Goal: Obtain resource: Download file/media

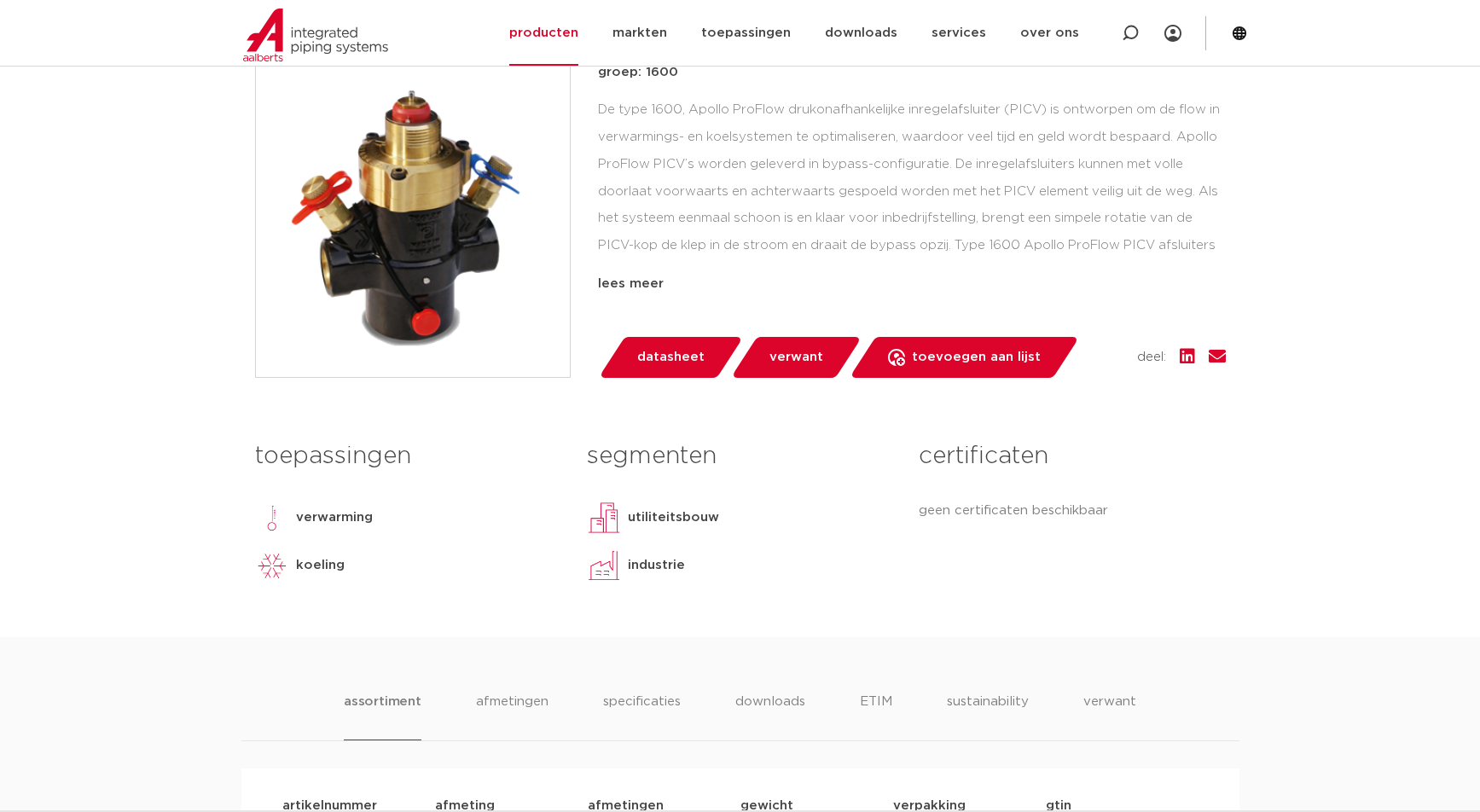
click at [703, 356] on link "datasheet" at bounding box center [670, 357] width 145 height 41
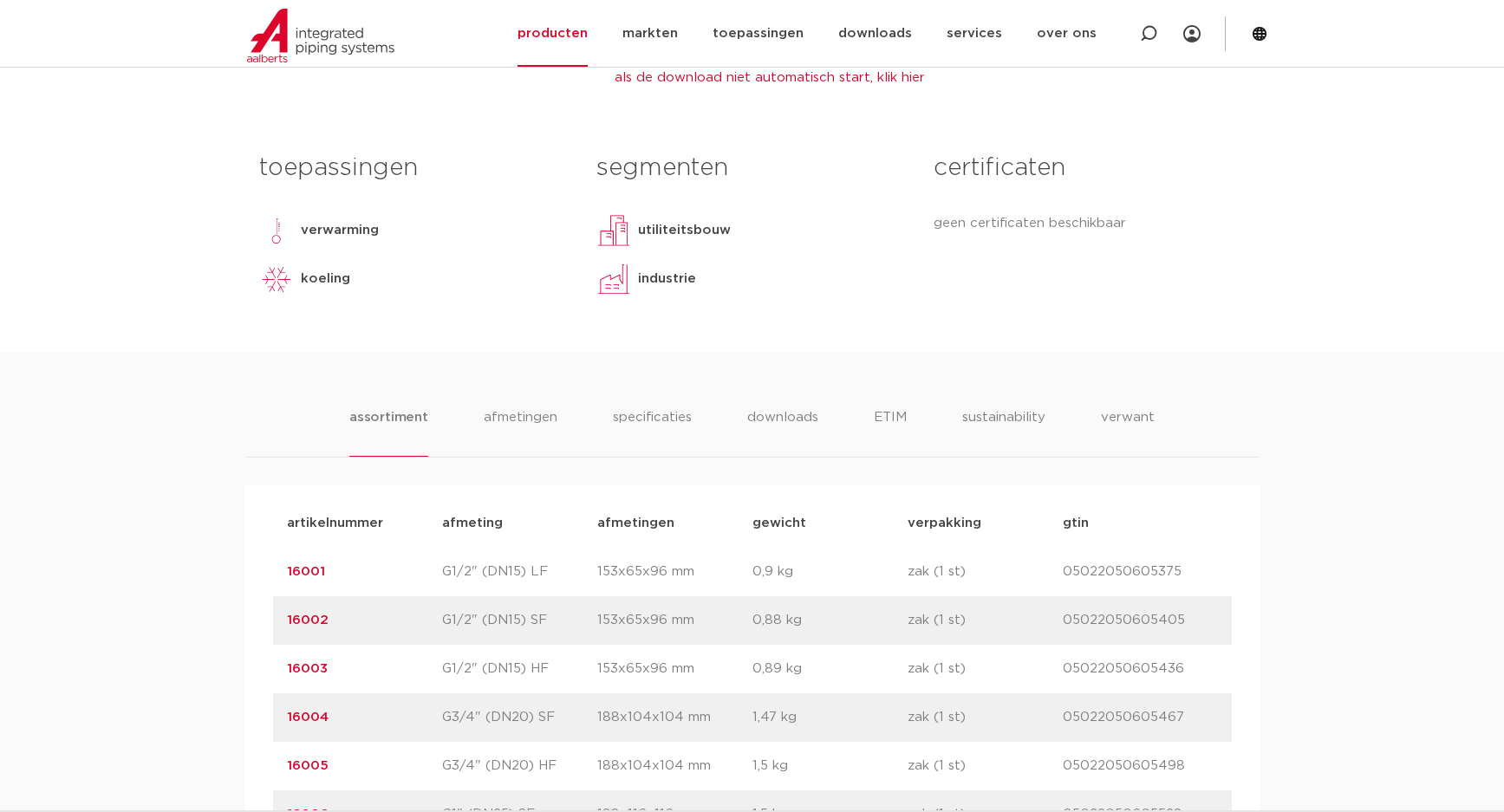
scroll to position [766, 0]
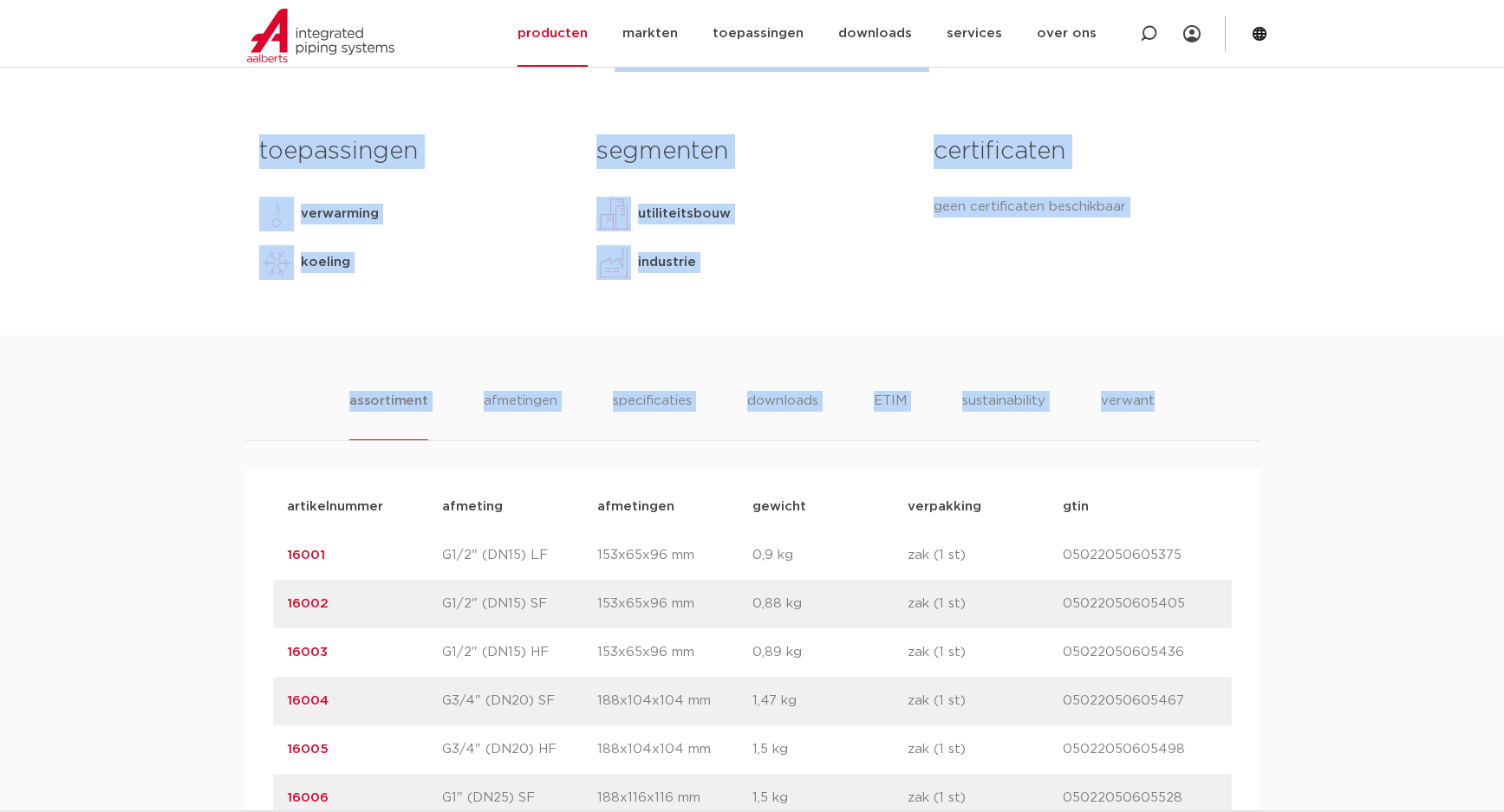
drag, startPoint x: 1220, startPoint y: 41, endPoint x: 1215, endPoint y: 357, distance: 316.0
click at [1215, 357] on body "Zoeken NIEUW: myIPS is beschikbaar meer info sluiten producten markten toepassi…" at bounding box center [752, 557] width 1504 height 2648
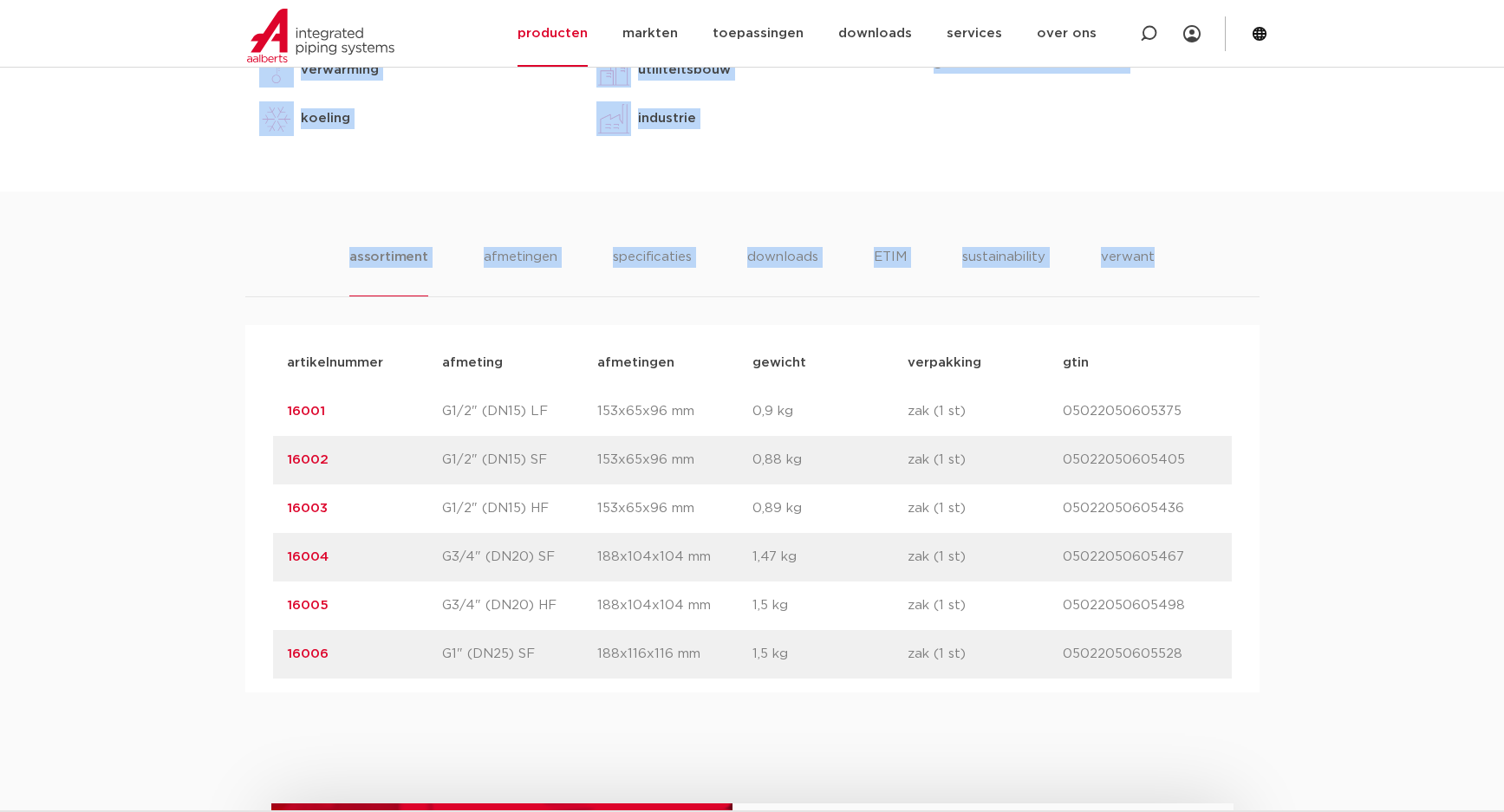
scroll to position [883, 0]
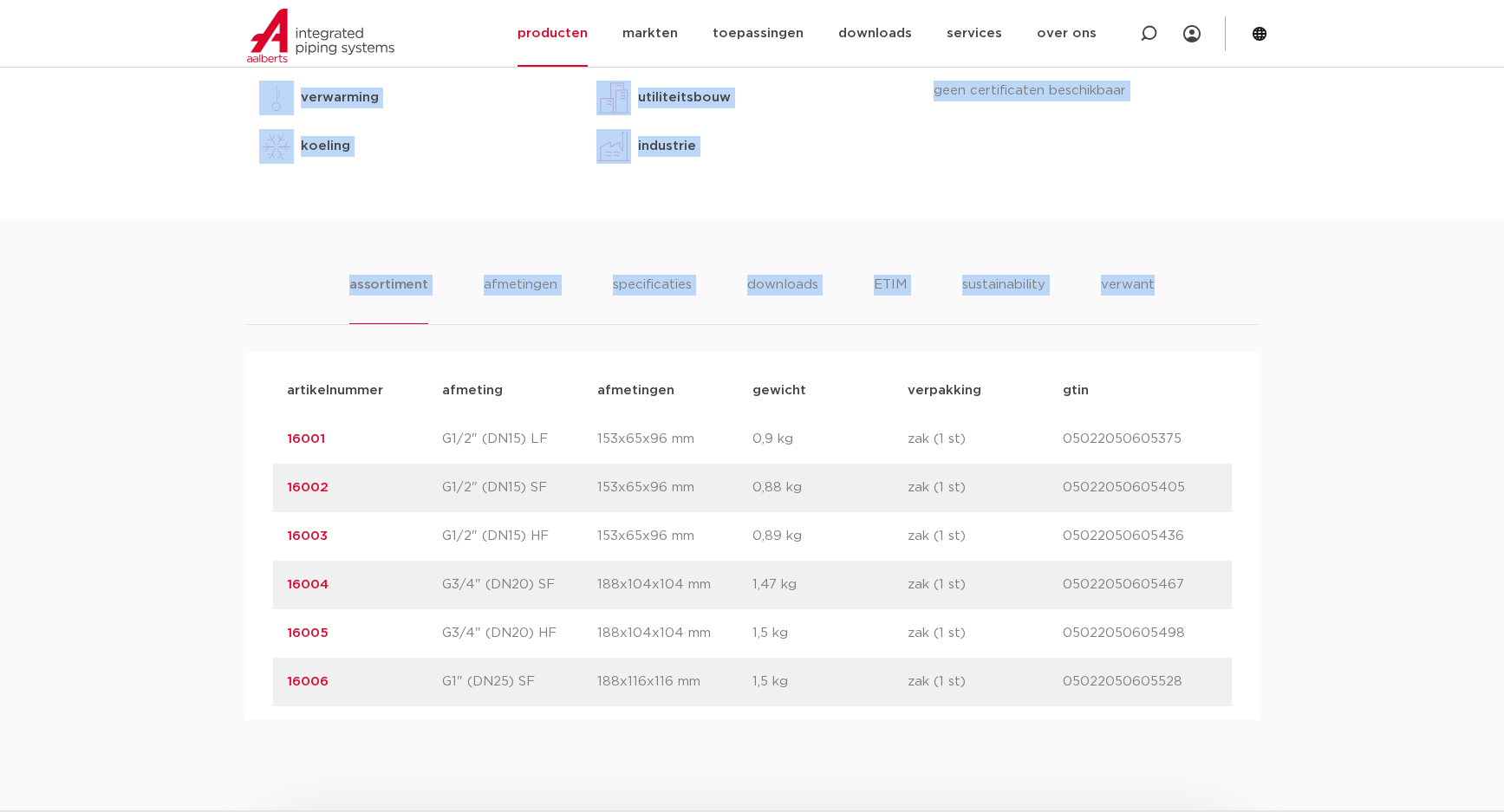
click at [702, 240] on div "assortiment [GEOGRAPHIC_DATA] specificaties downloads ETIM sustainability verwa…" at bounding box center [752, 469] width 1504 height 501
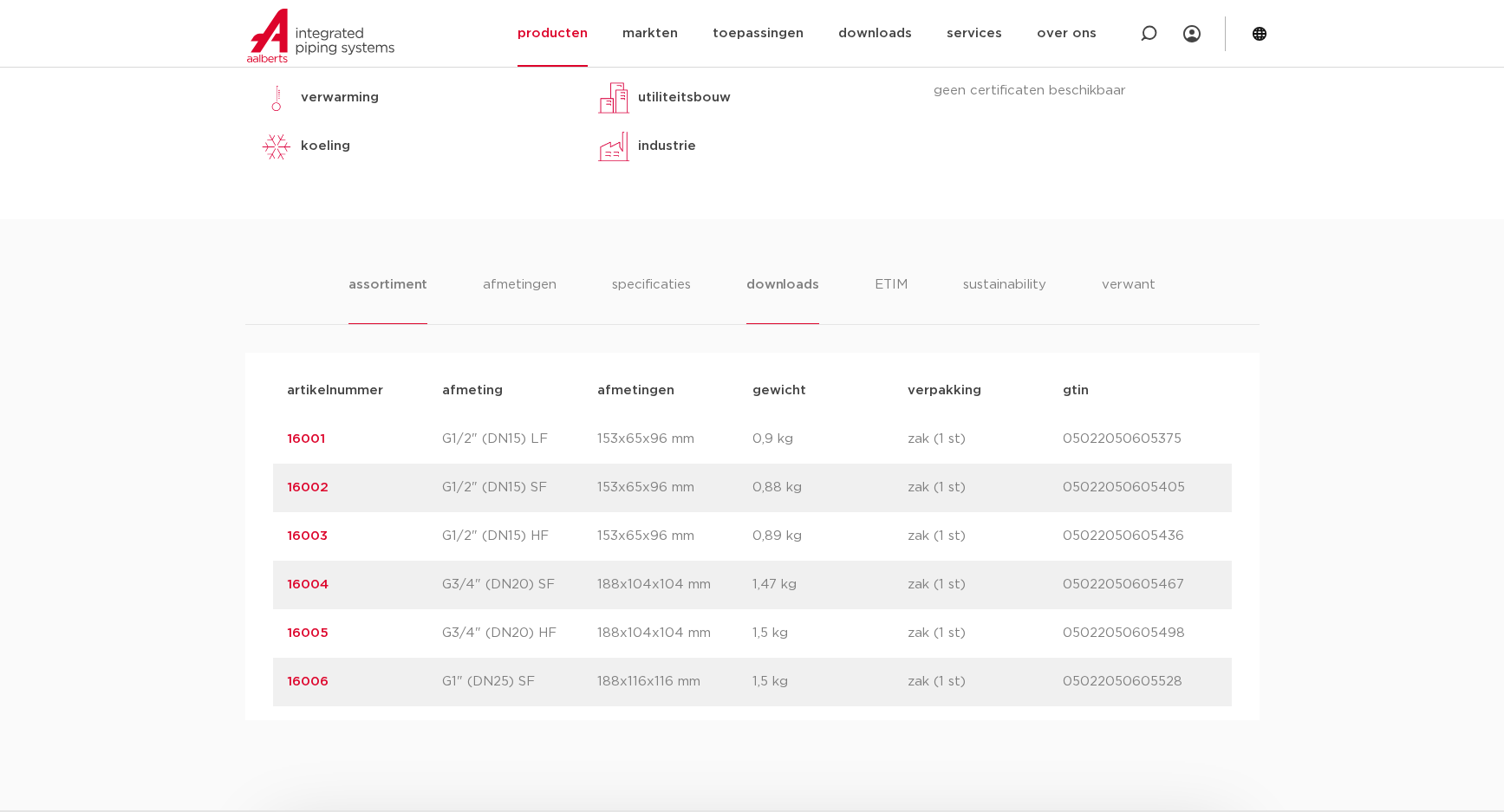
click at [763, 285] on li "downloads" at bounding box center [782, 299] width 72 height 49
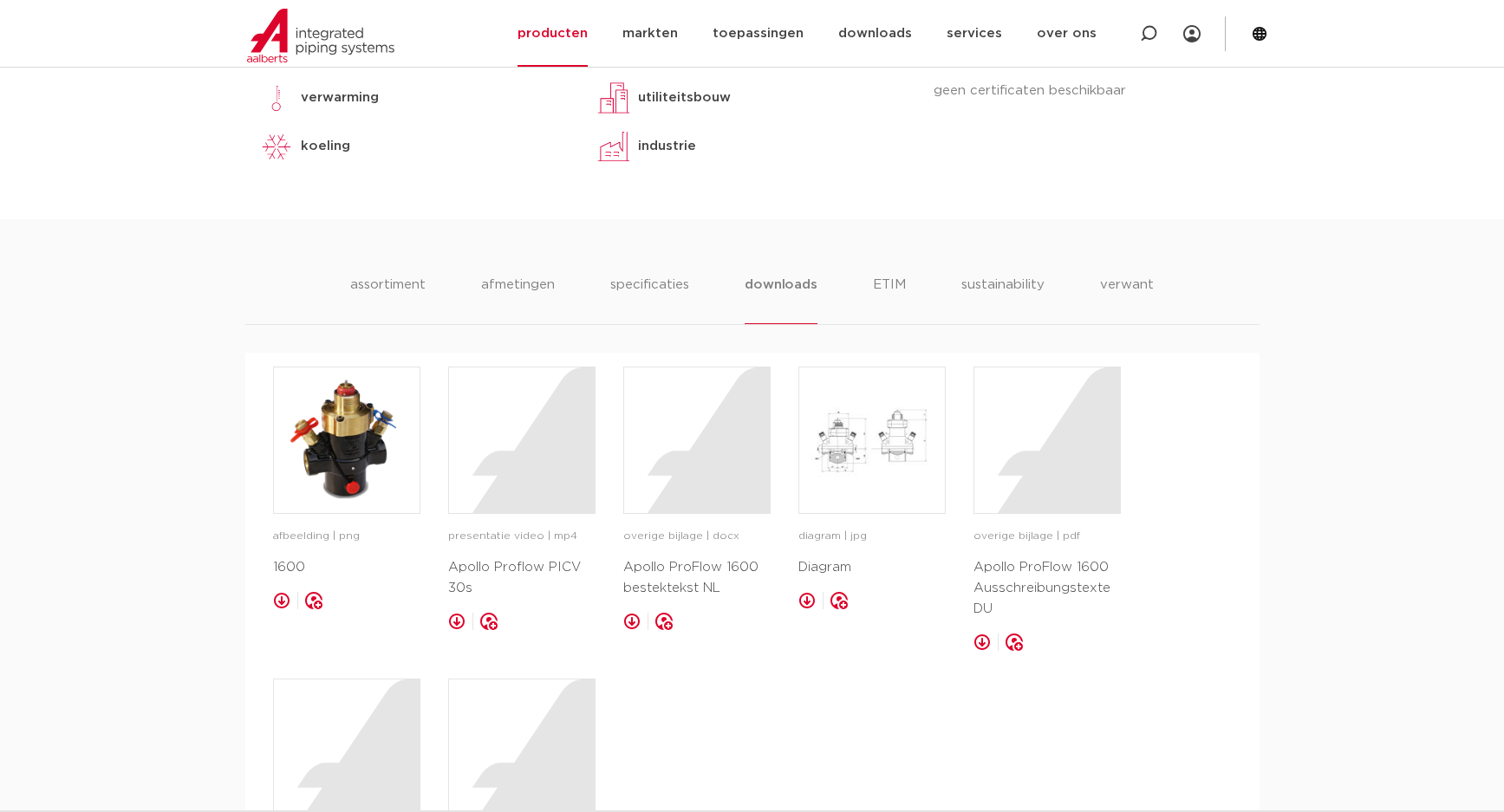
click at [1098, 282] on ul "assortiment [GEOGRAPHIC_DATA] specificaties downloads ETIM sustainability verwa…" at bounding box center [752, 299] width 803 height 49
click at [1115, 280] on li "verwant" at bounding box center [1128, 299] width 54 height 49
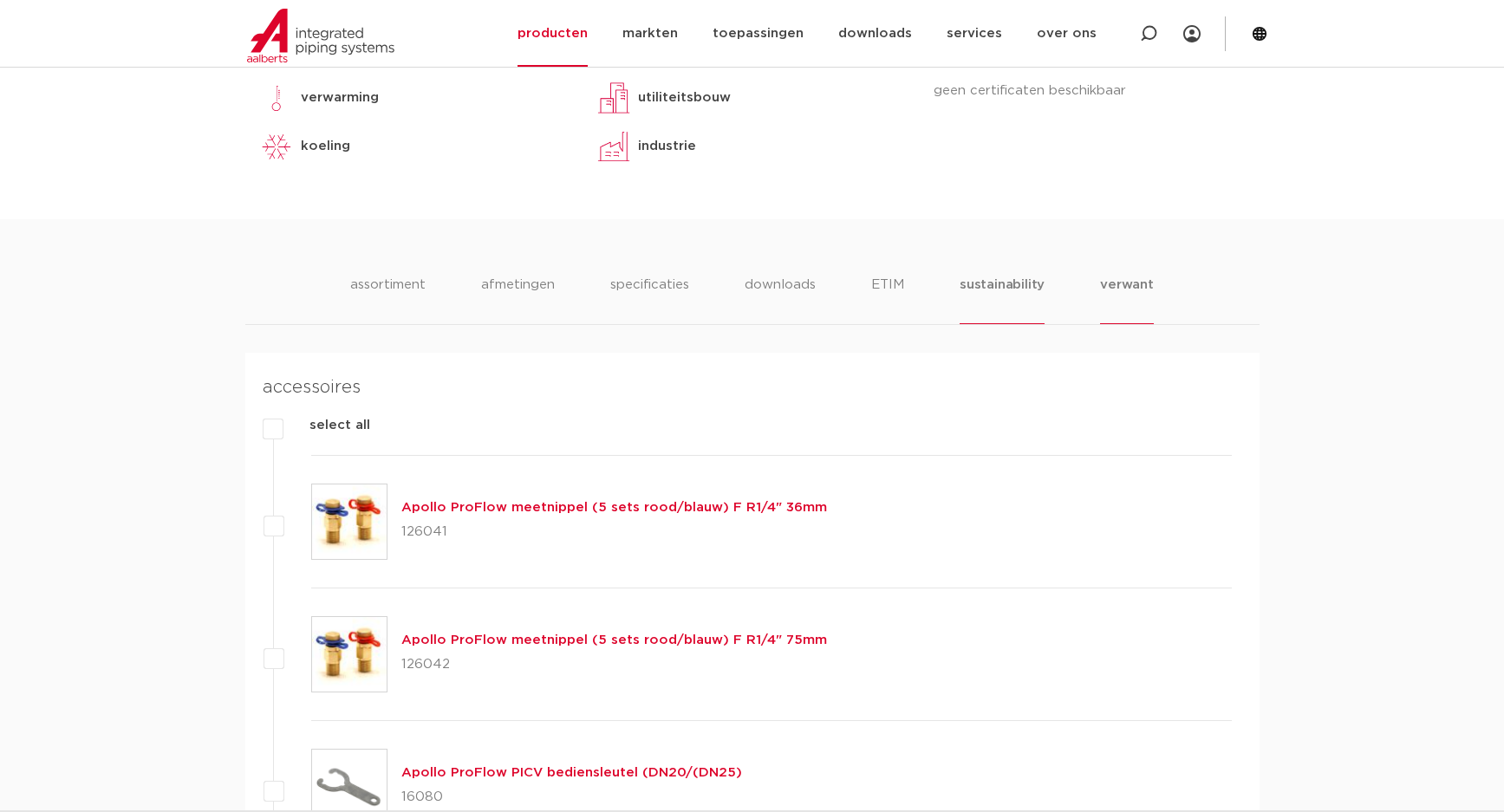
click at [1000, 285] on li "sustainability" at bounding box center [1001, 299] width 85 height 49
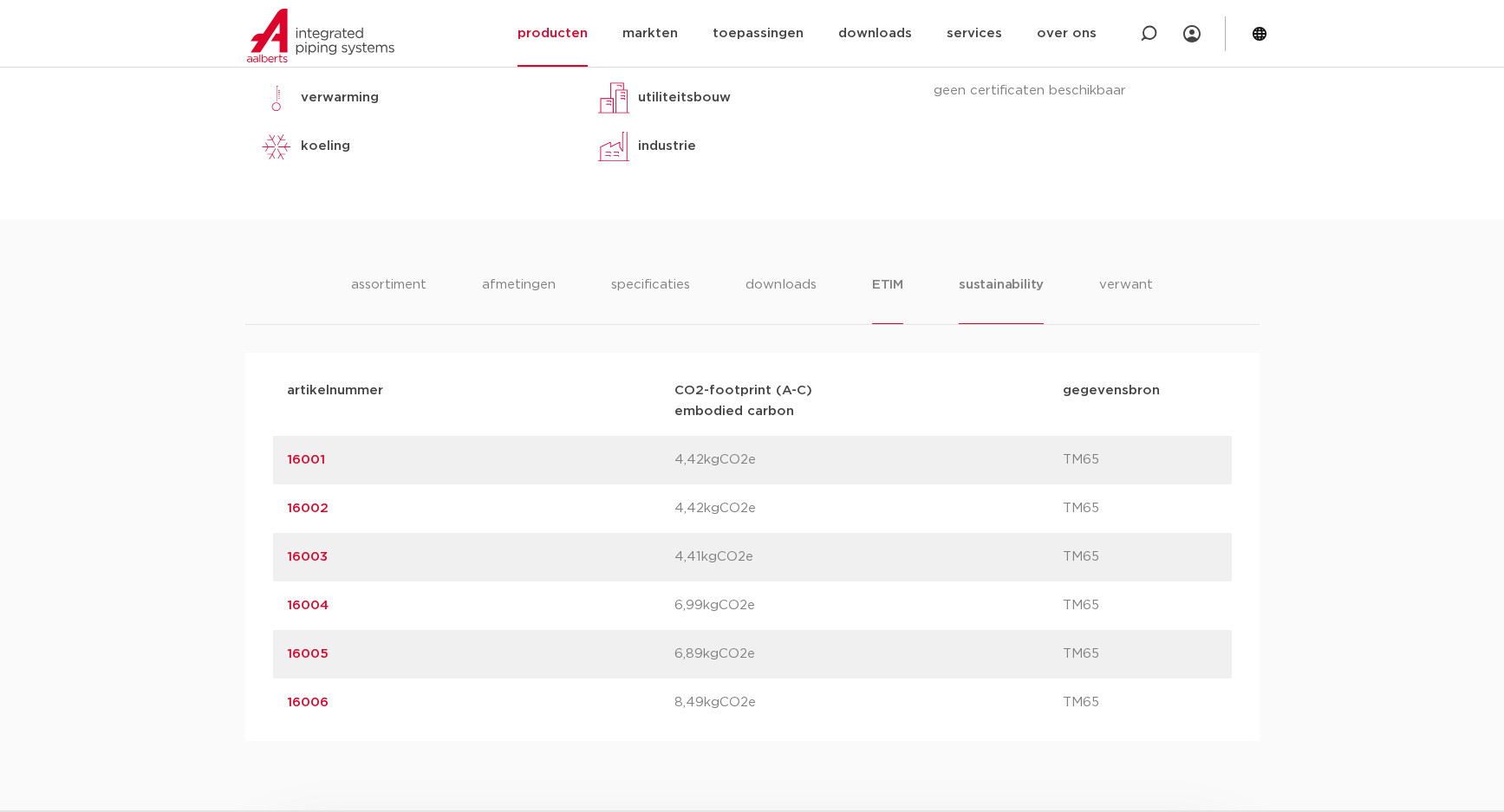
click at [879, 289] on li "ETIM" at bounding box center [888, 299] width 32 height 49
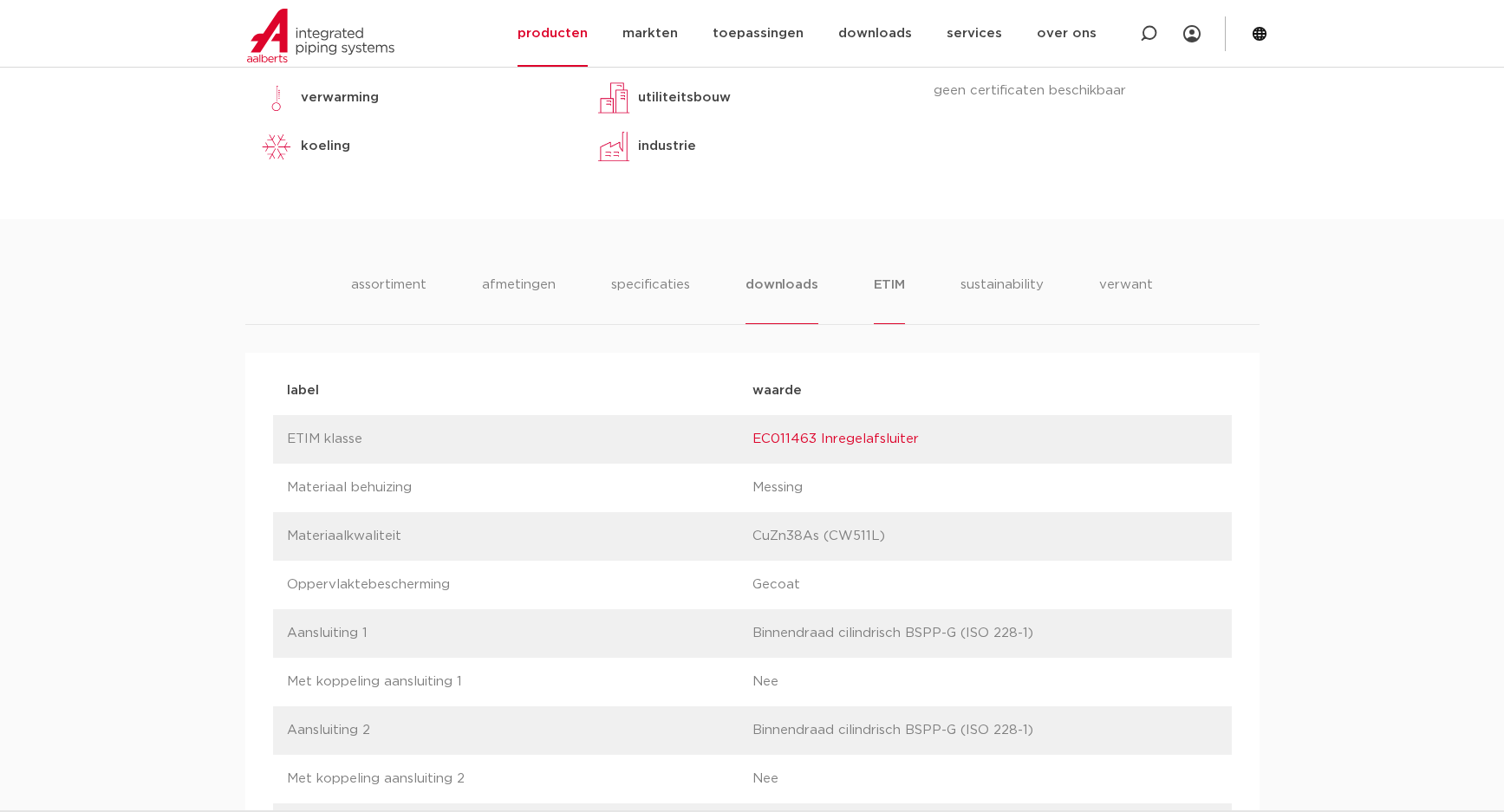
click at [773, 290] on li "downloads" at bounding box center [781, 299] width 72 height 49
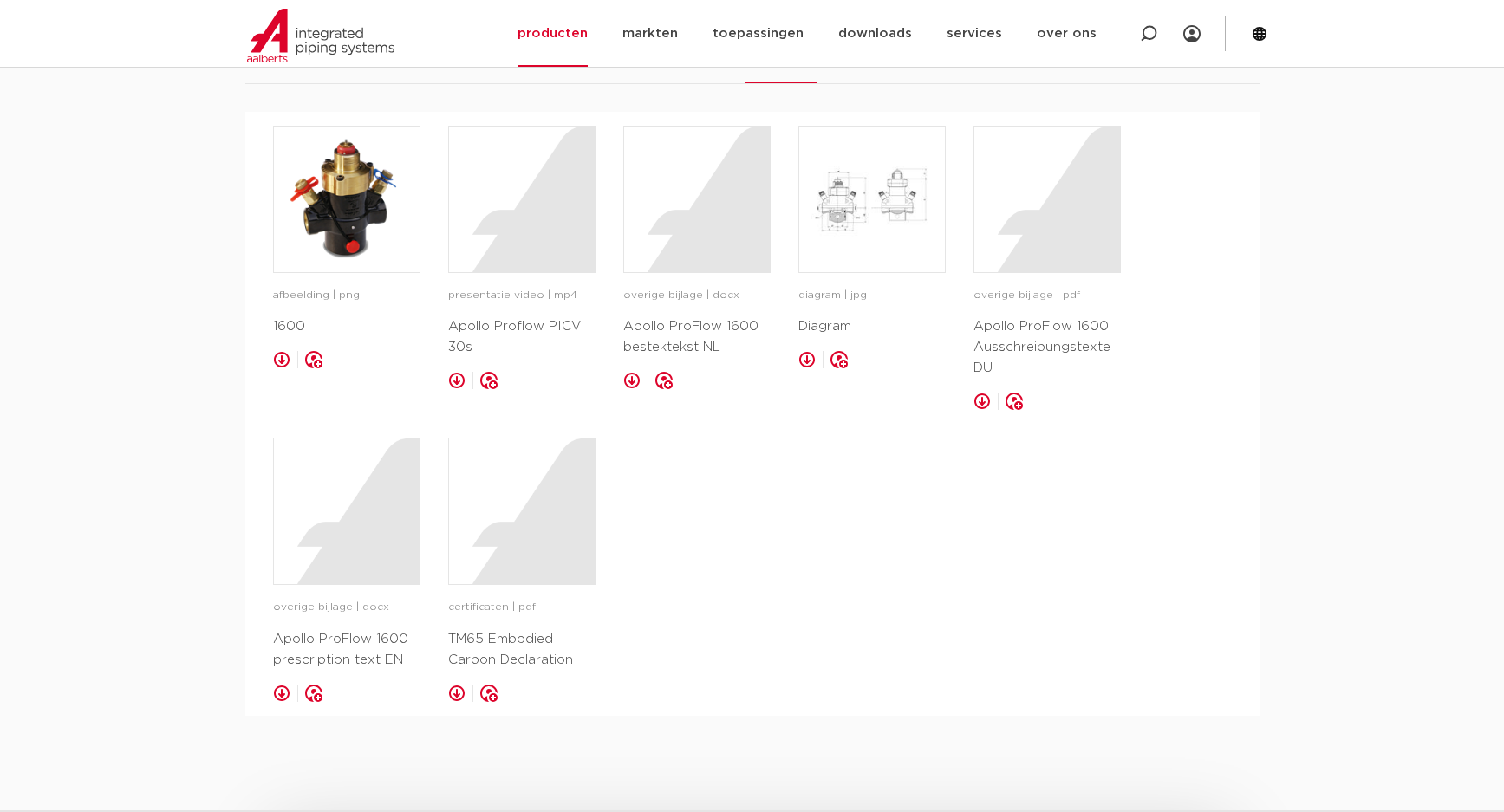
scroll to position [1143, 0]
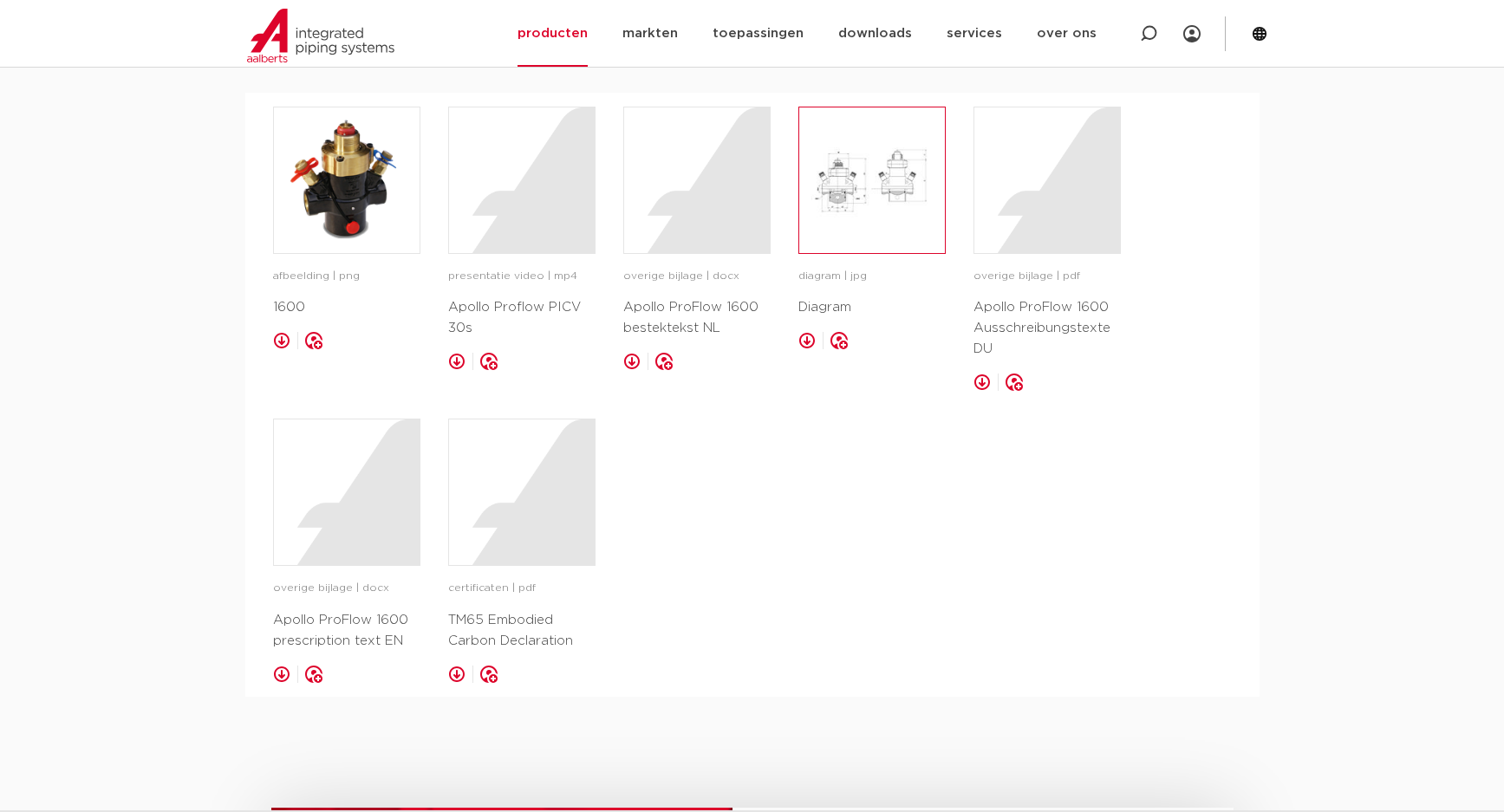
click at [876, 210] on img at bounding box center [872, 180] width 146 height 146
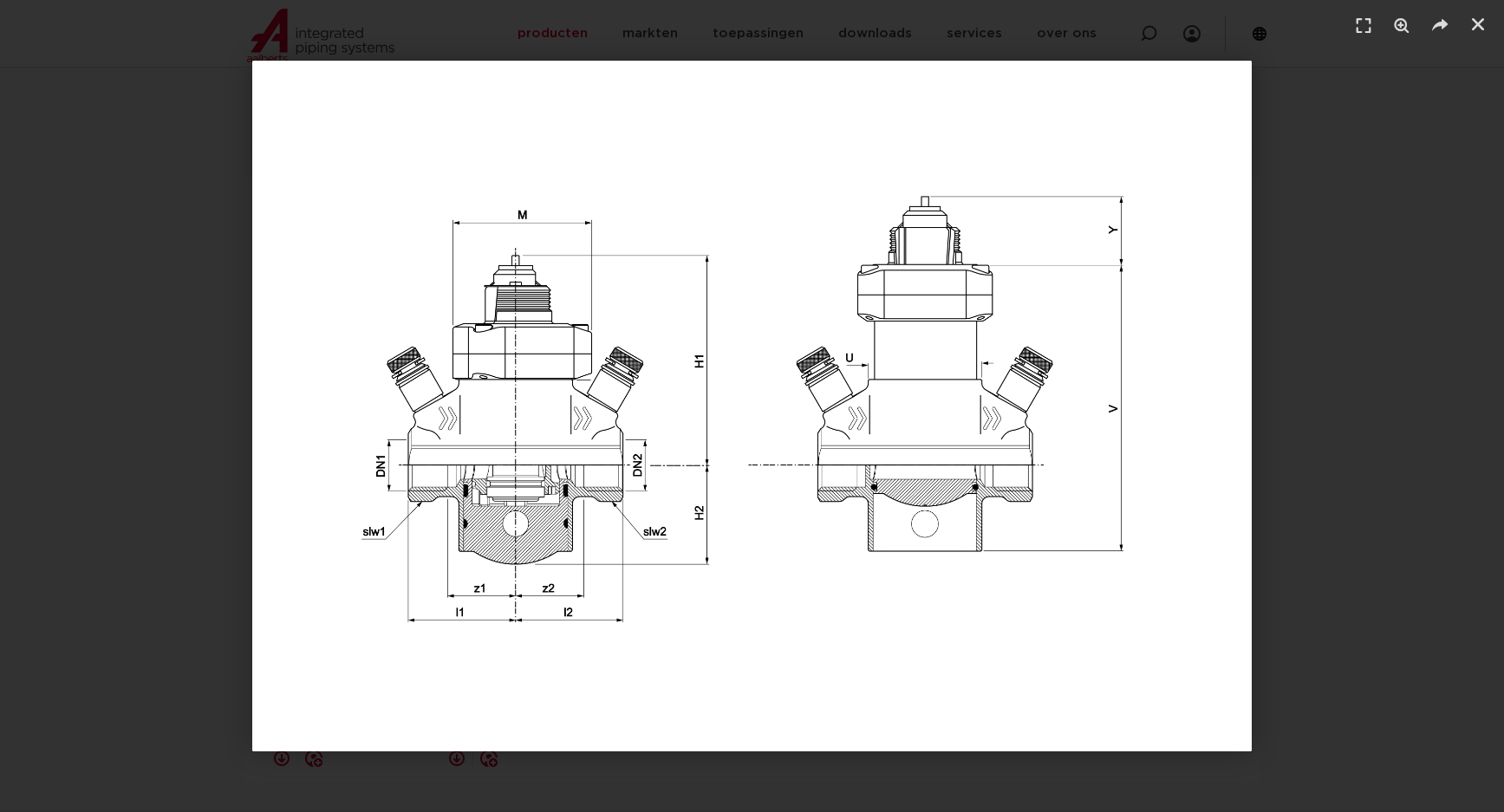
scroll to position [1056, 0]
click at [1372, 224] on div "1 / 1" at bounding box center [752, 405] width 1383 height 690
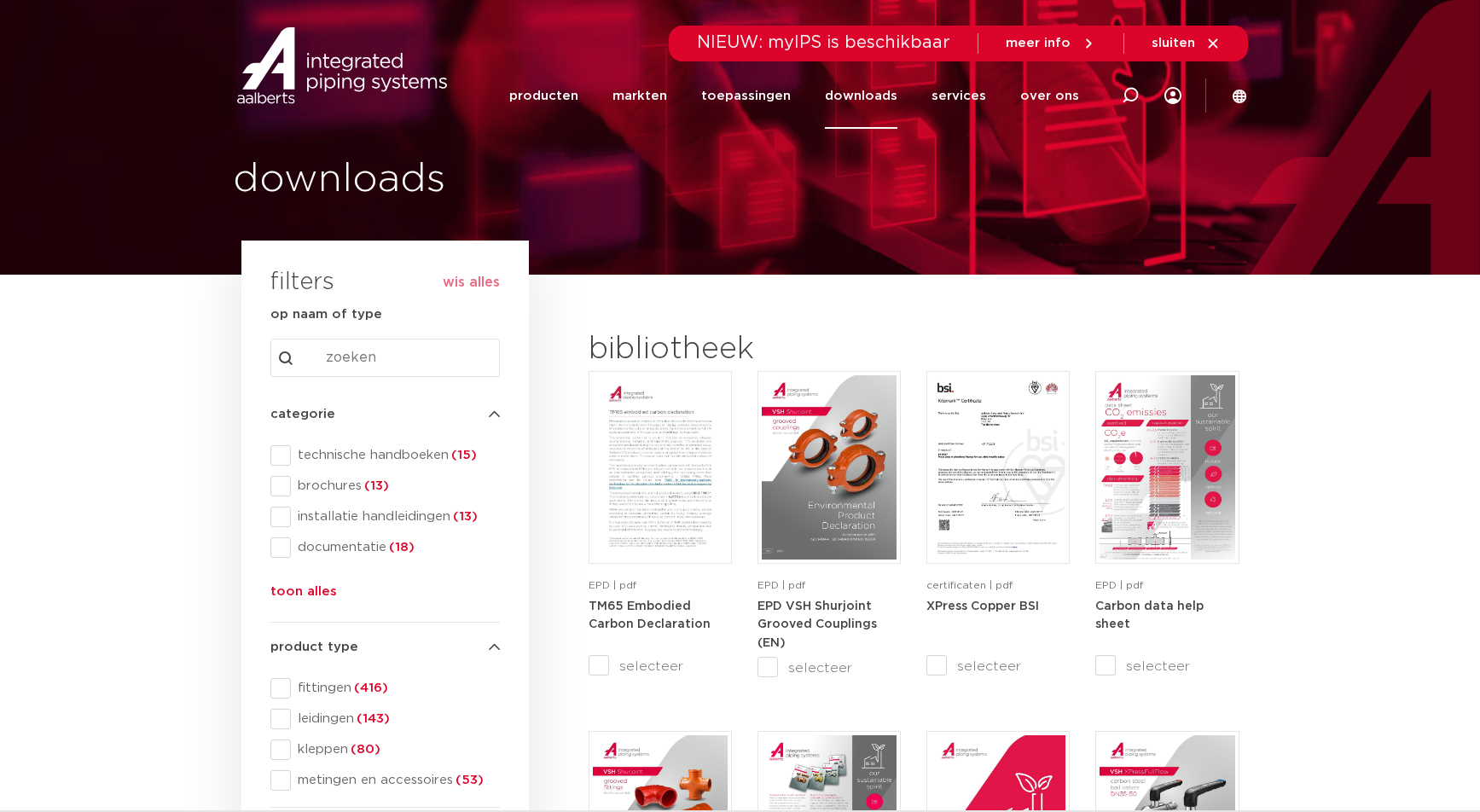
click at [352, 369] on input "Search content" at bounding box center [385, 358] width 230 height 38
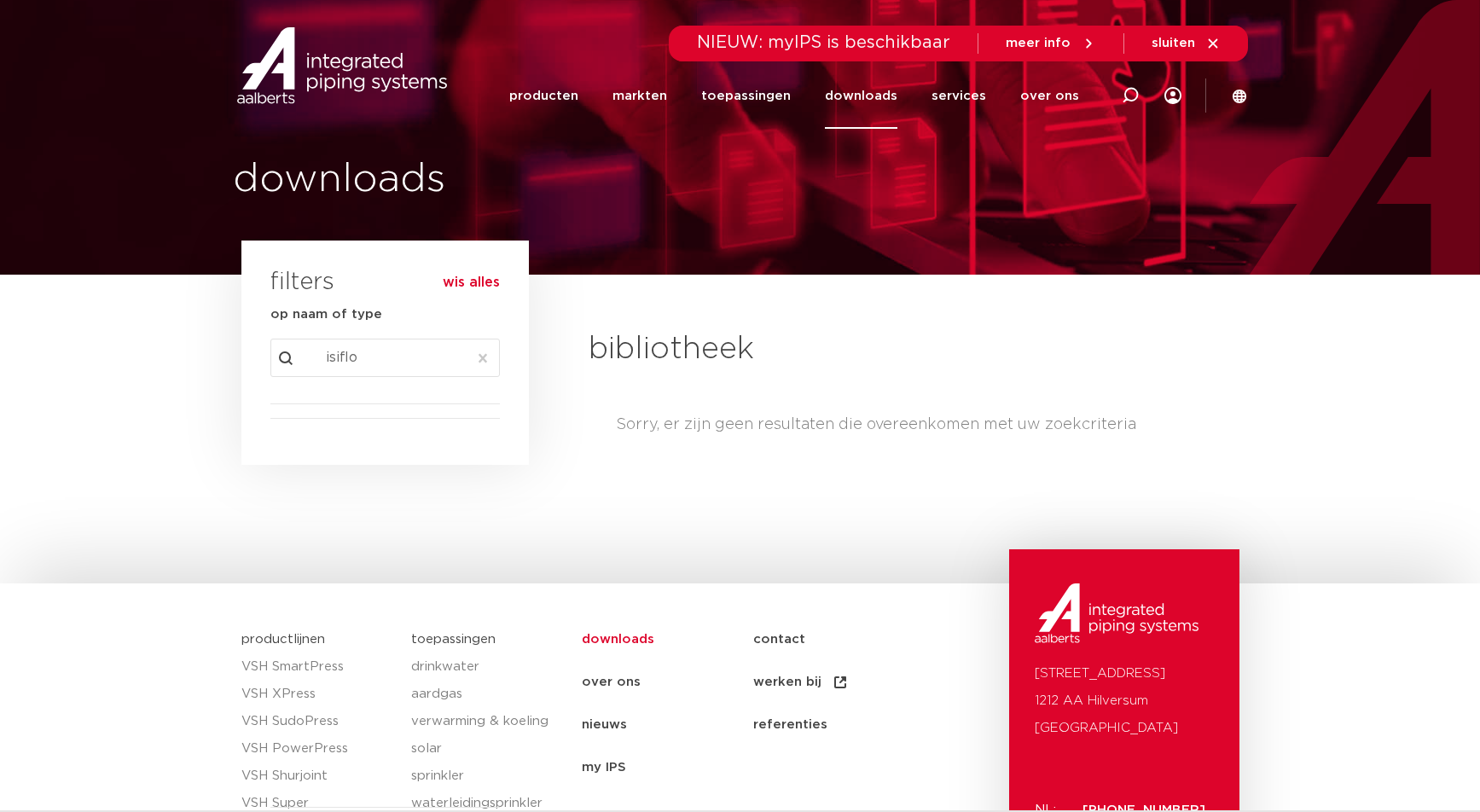
drag, startPoint x: 370, startPoint y: 359, endPoint x: 281, endPoint y: 360, distance: 89.0
click at [281, 360] on input "isiflo" at bounding box center [385, 358] width 230 height 38
type input "afsluiter"
drag, startPoint x: 437, startPoint y: 355, endPoint x: 273, endPoint y: 362, distance: 164.1
click at [273, 362] on input "afsluiter" at bounding box center [385, 358] width 230 height 38
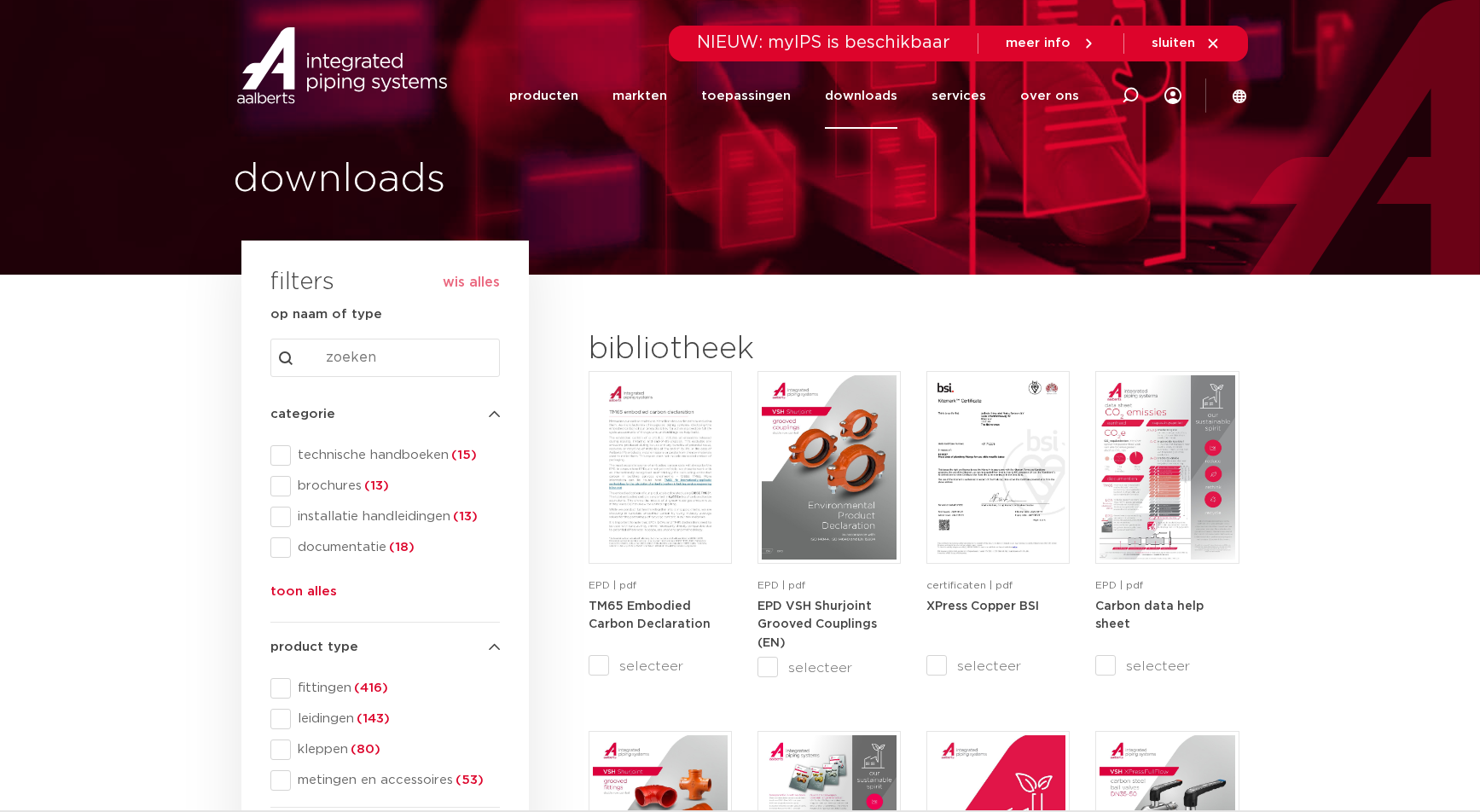
click at [383, 360] on input "Search content" at bounding box center [385, 358] width 230 height 38
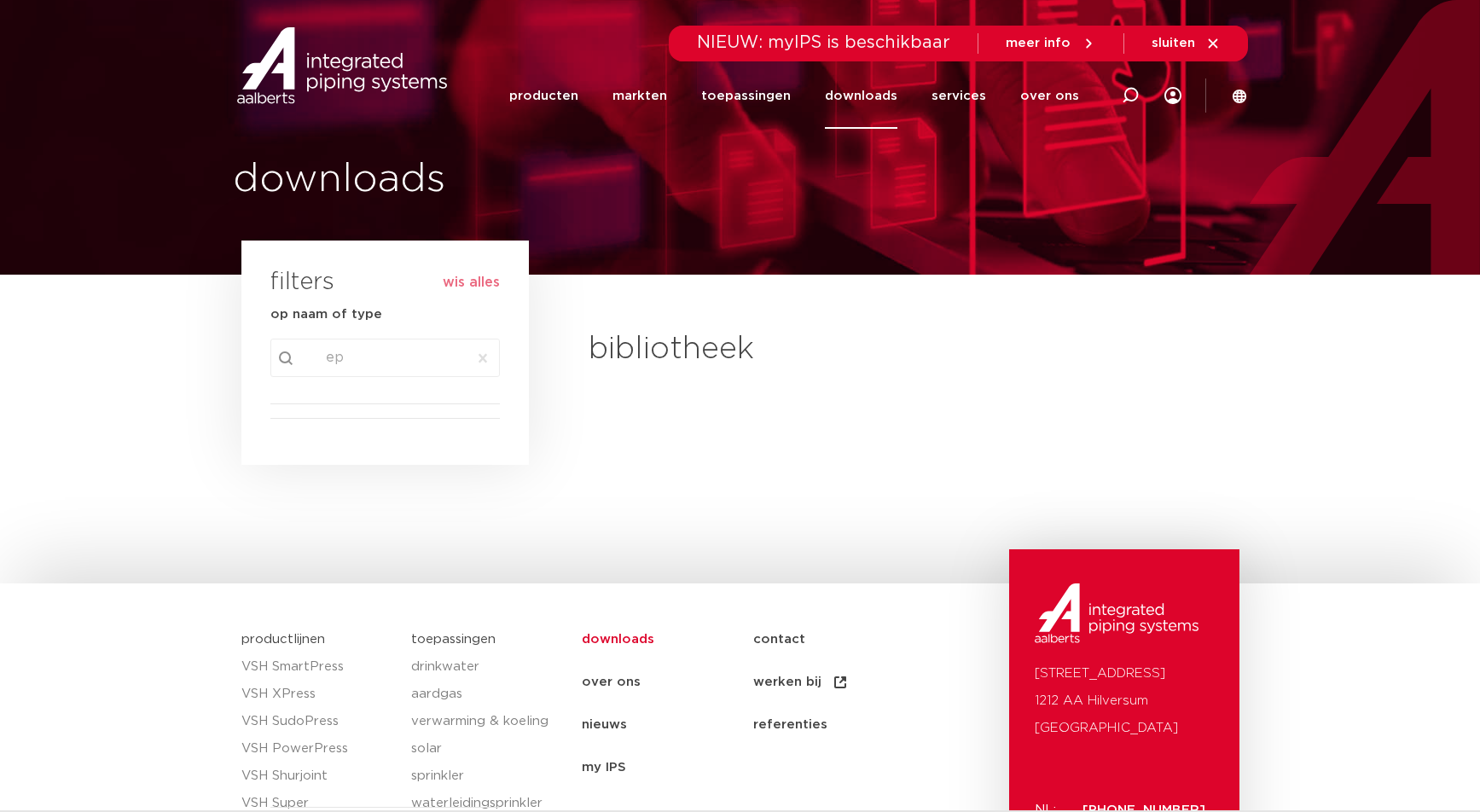
type input "e"
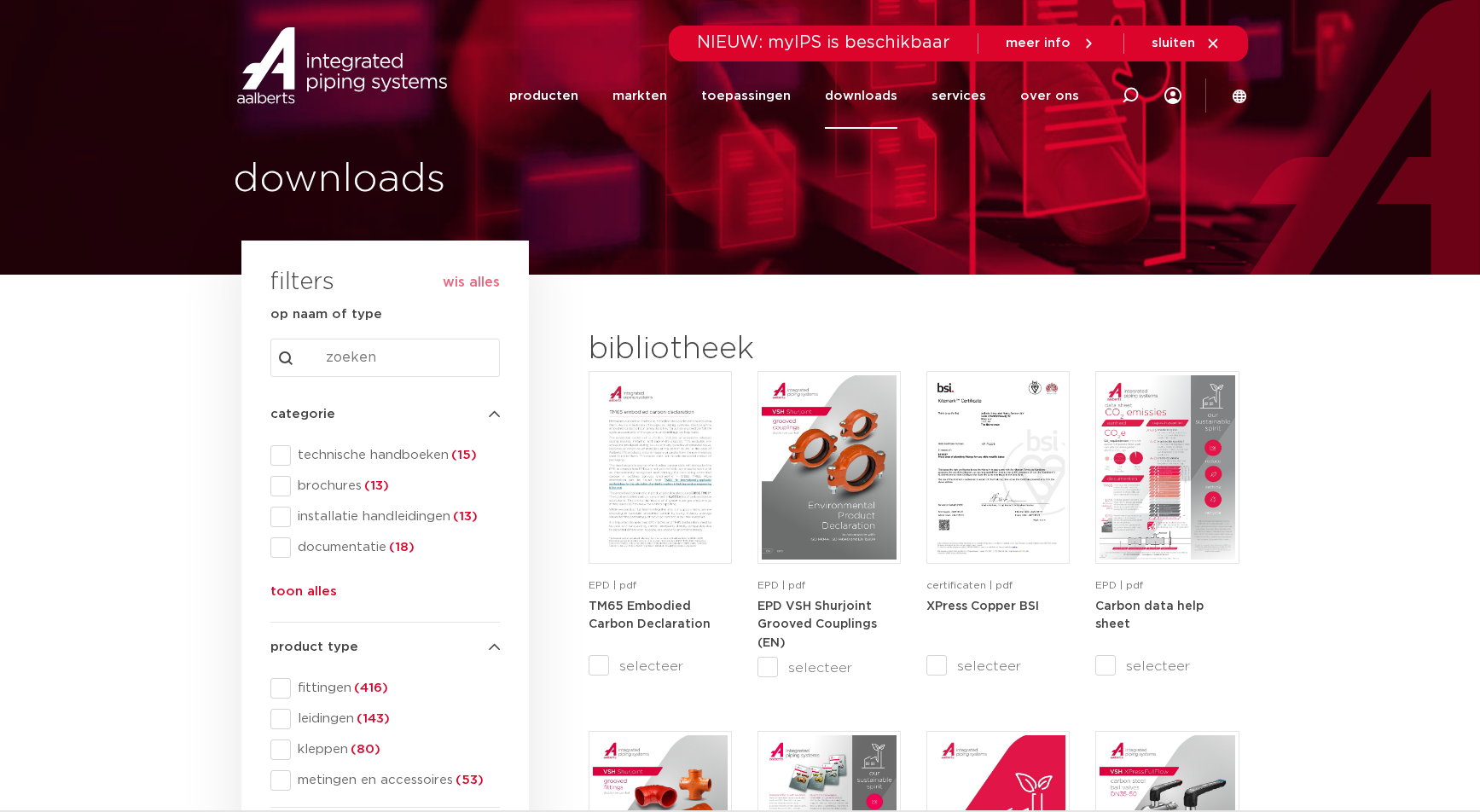
click at [399, 353] on input "Search content" at bounding box center [385, 358] width 230 height 38
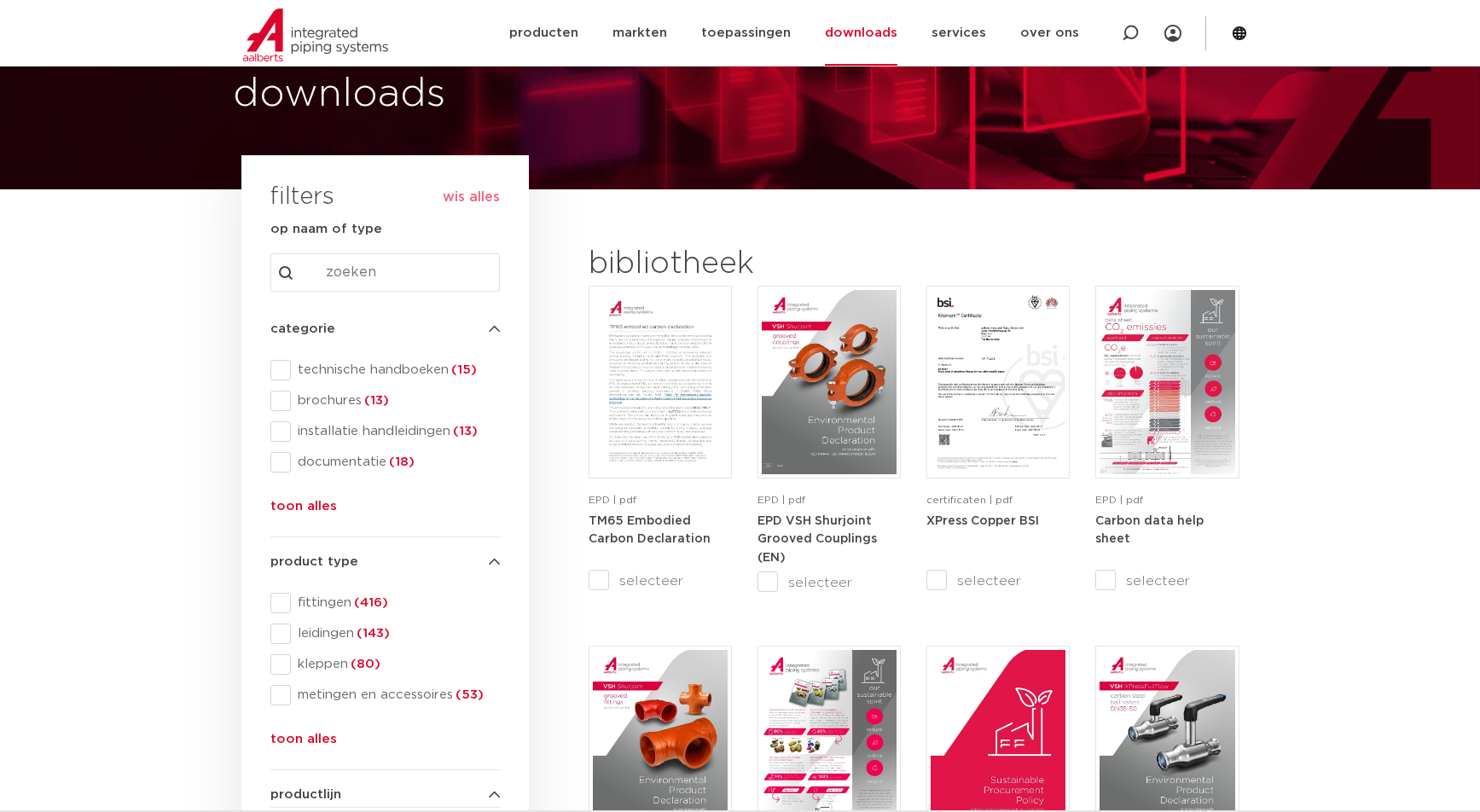
click at [326, 500] on button "toon alles" at bounding box center [304, 510] width 67 height 27
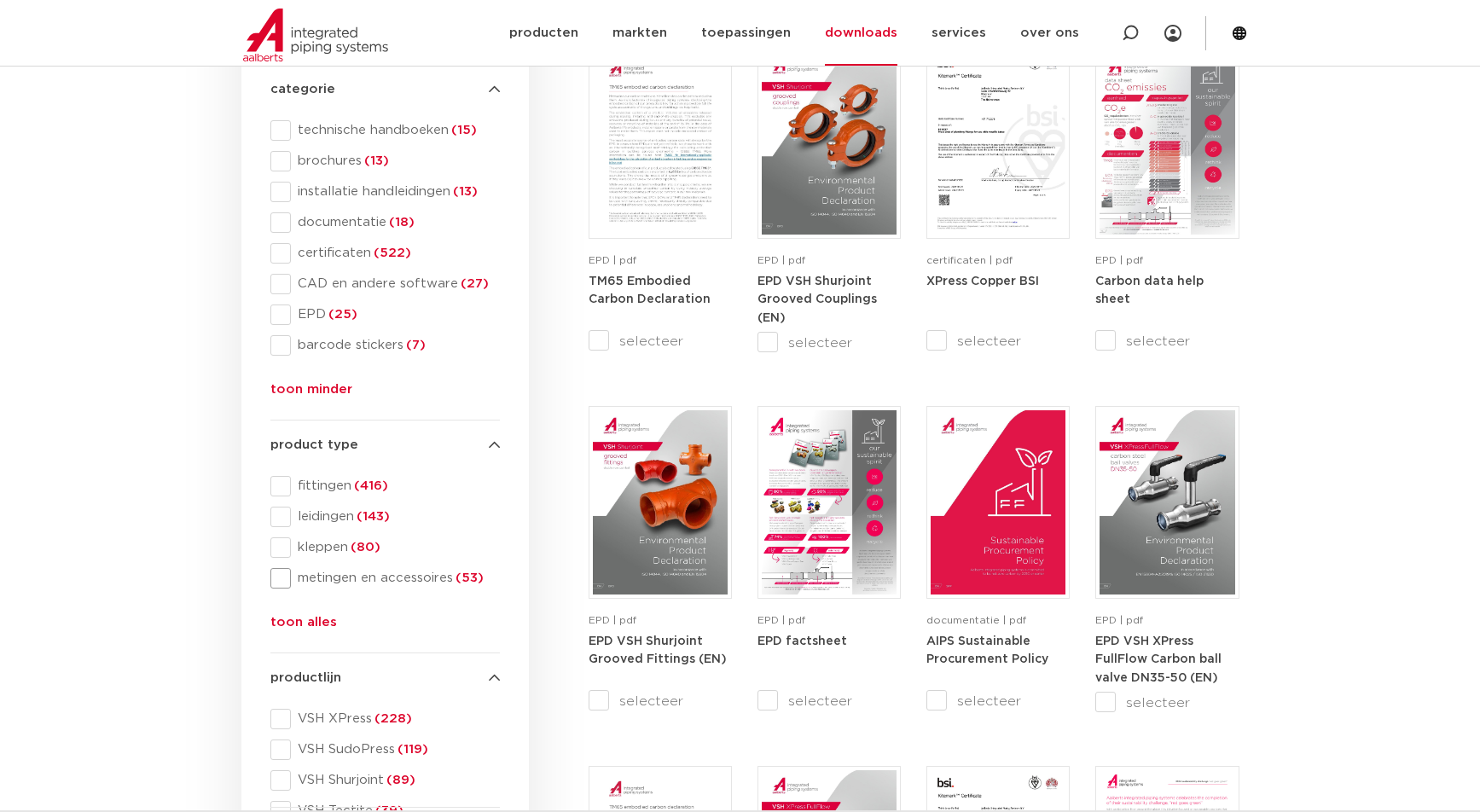
scroll to position [256, 0]
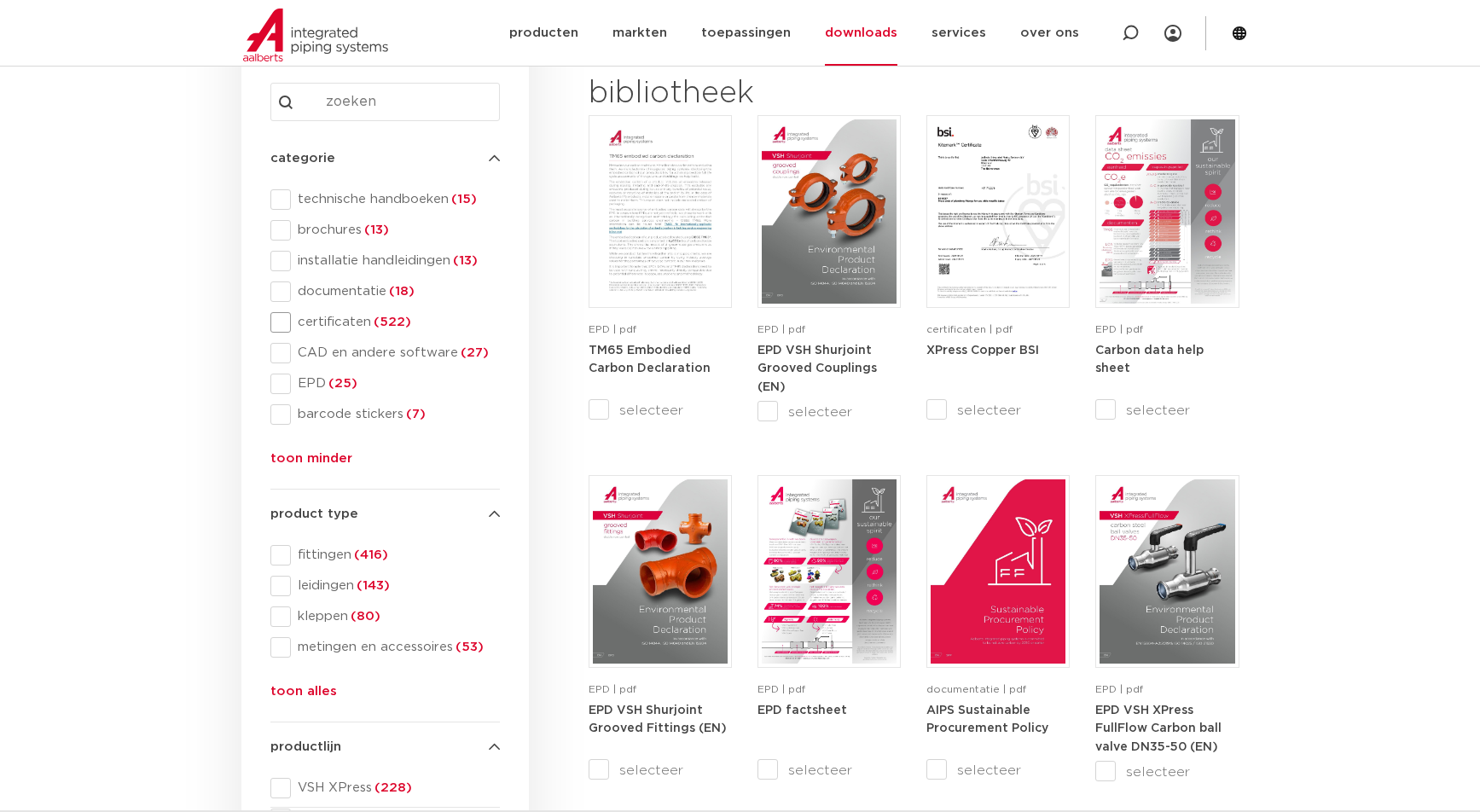
click at [383, 327] on span "(522)" at bounding box center [391, 322] width 40 height 13
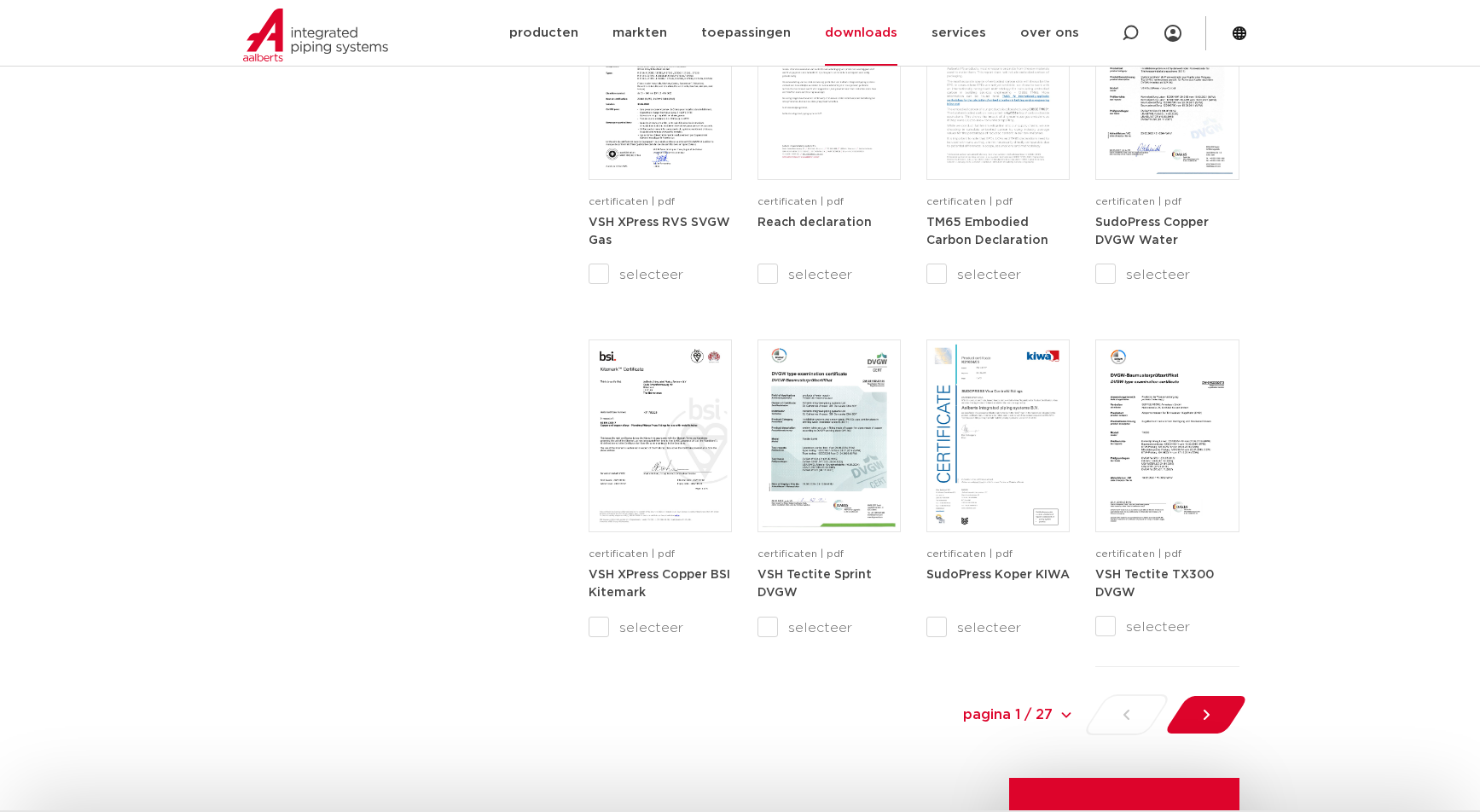
scroll to position [1450, 0]
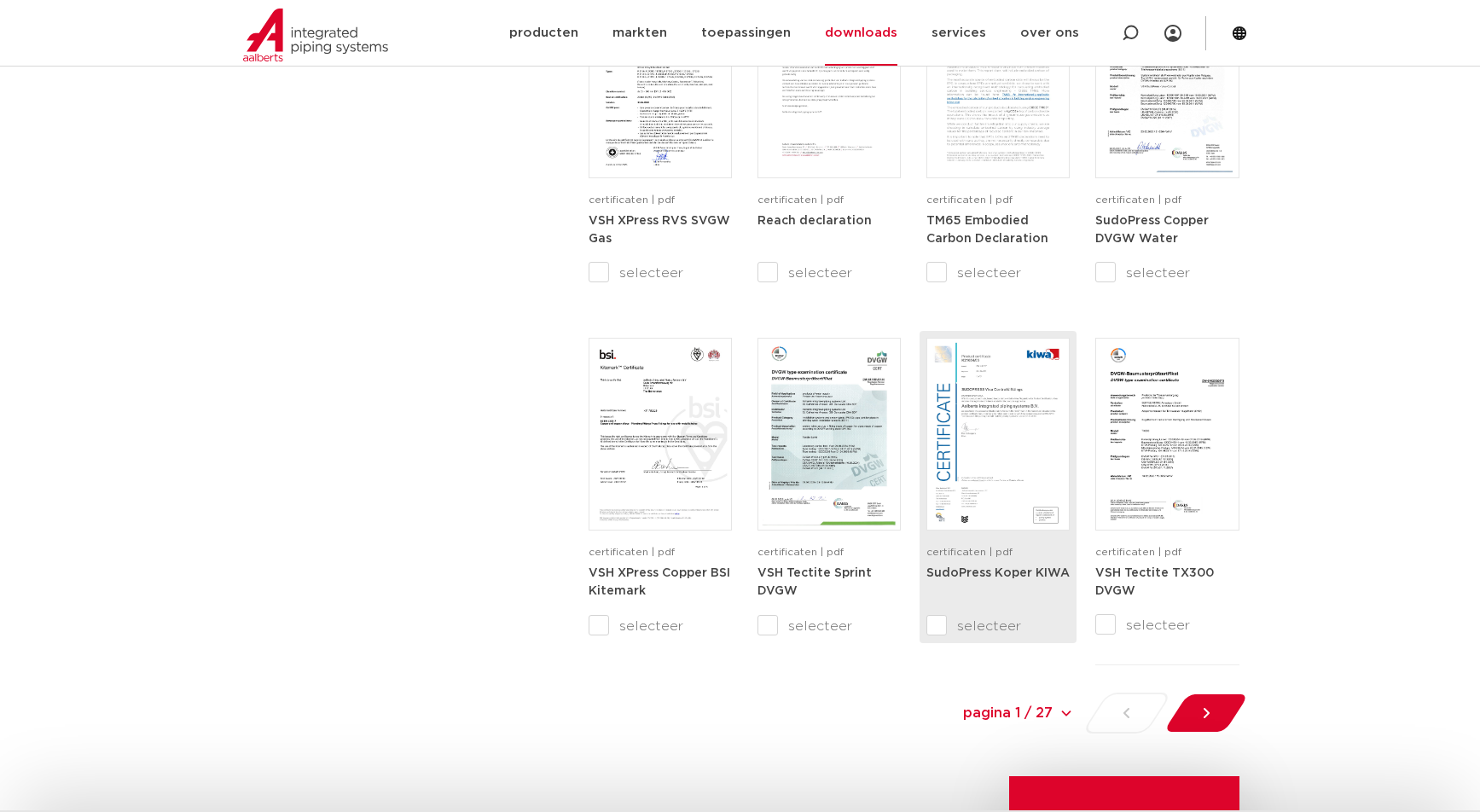
click at [1024, 447] on img at bounding box center [998, 433] width 134 height 184
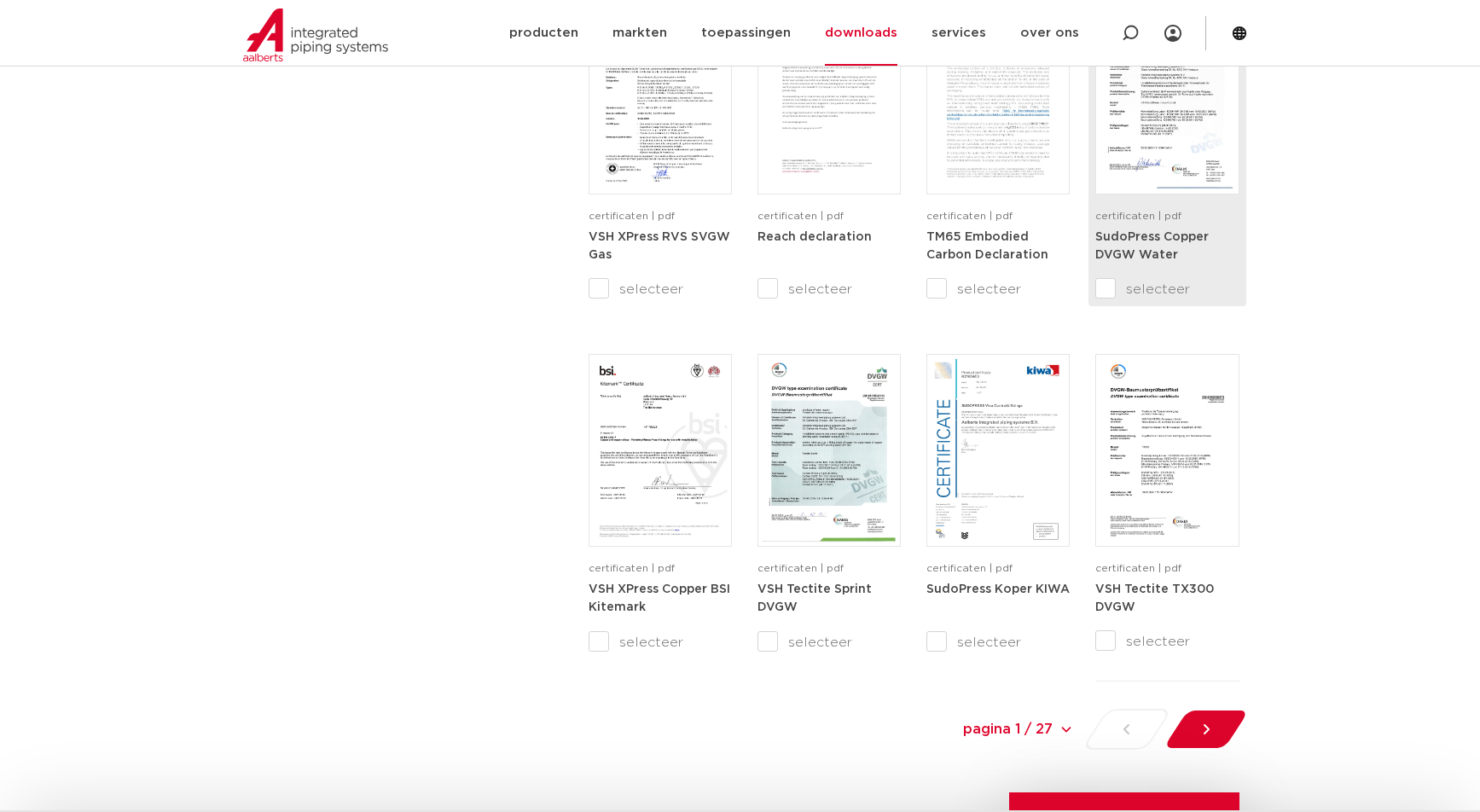
scroll to position [1620, 0]
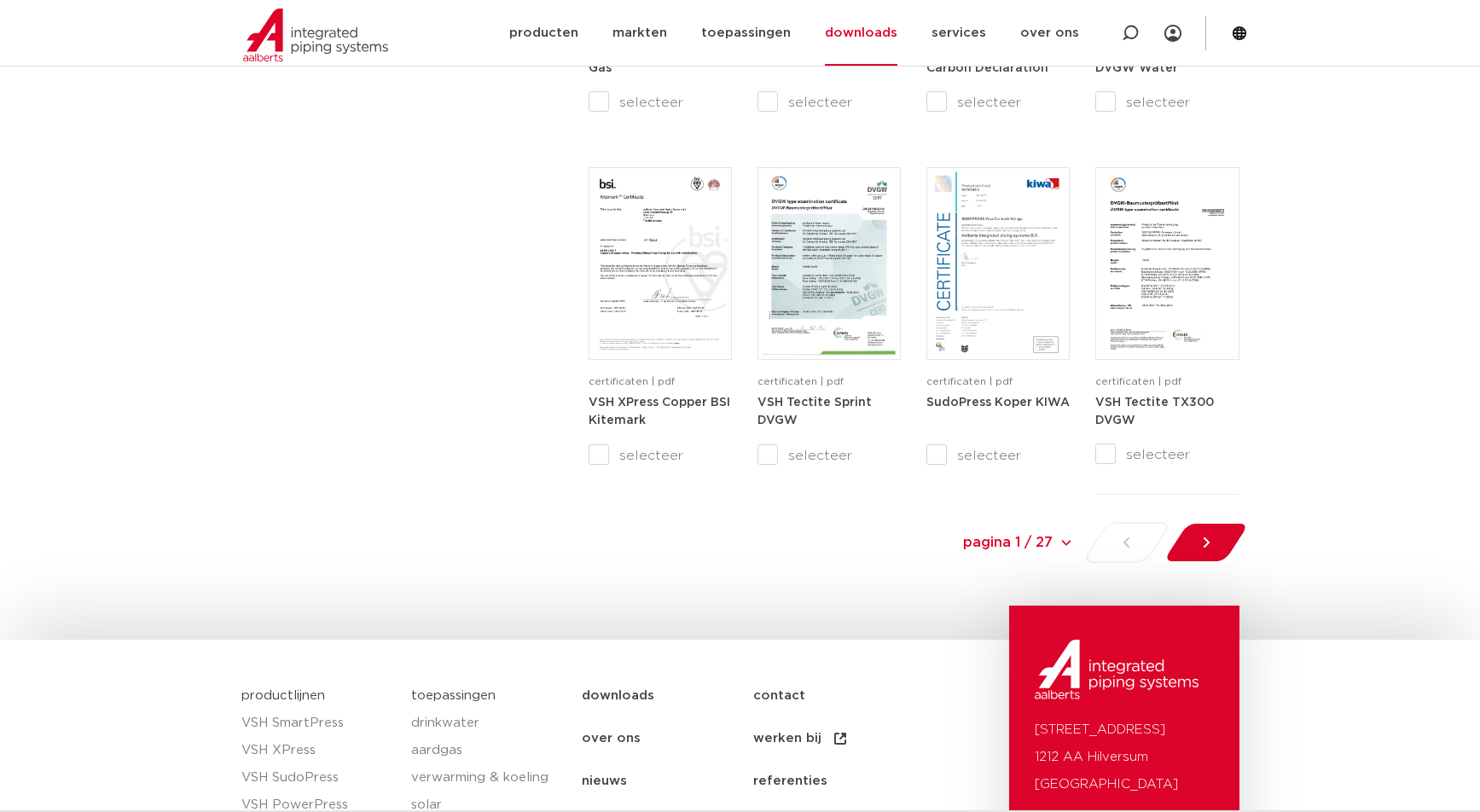
click at [1131, 540] on div "pagina 1 / 27 pagina 1 / 27 1 2 3 4 5 6 7 8 9 10 11 12 13 14 15 16 17 18 19 20 …" at bounding box center [1029, 542] width 449 height 41
click at [1208, 539] on icon at bounding box center [1206, 542] width 17 height 17
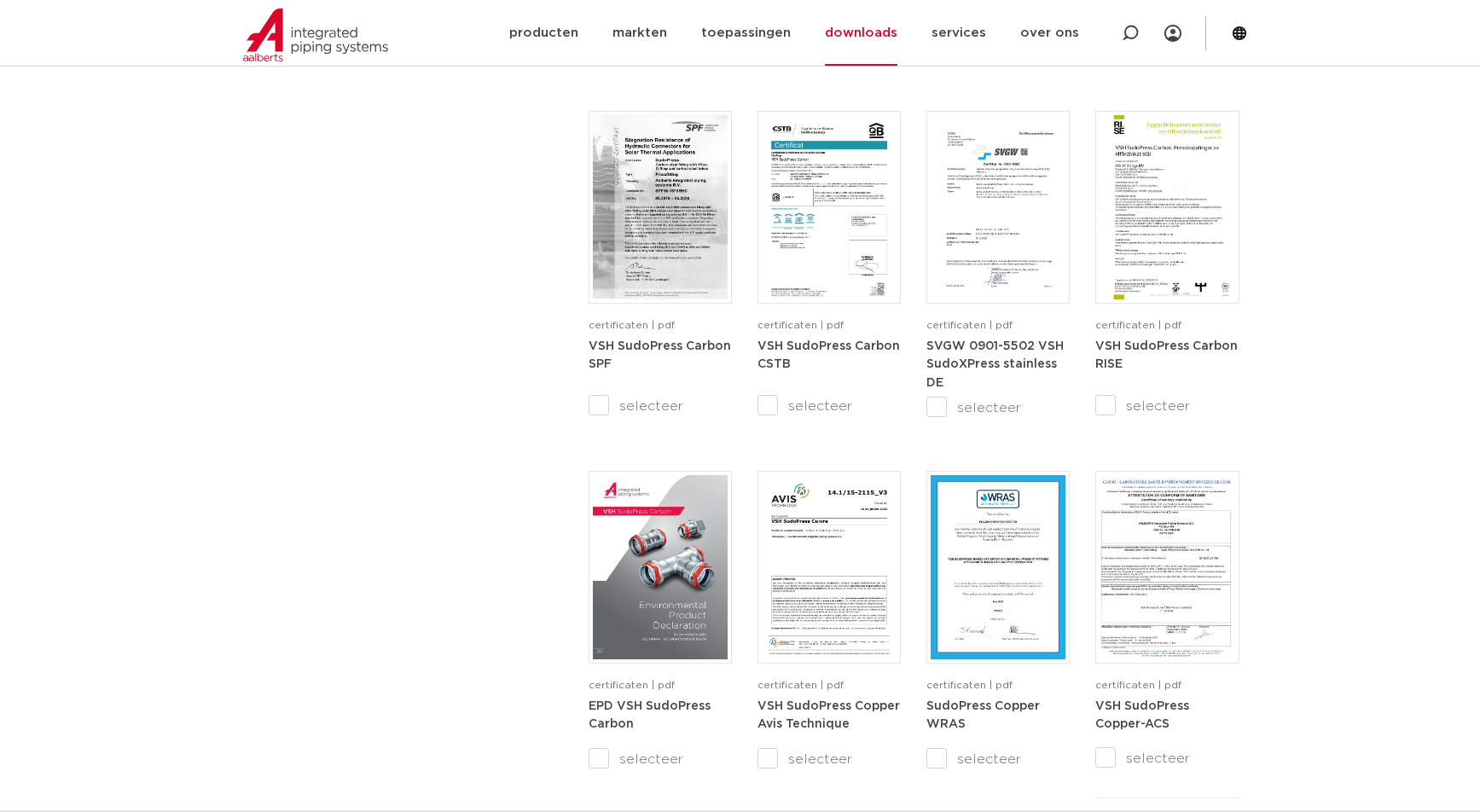
scroll to position [1309, 0]
